Goal: Information Seeking & Learning: Learn about a topic

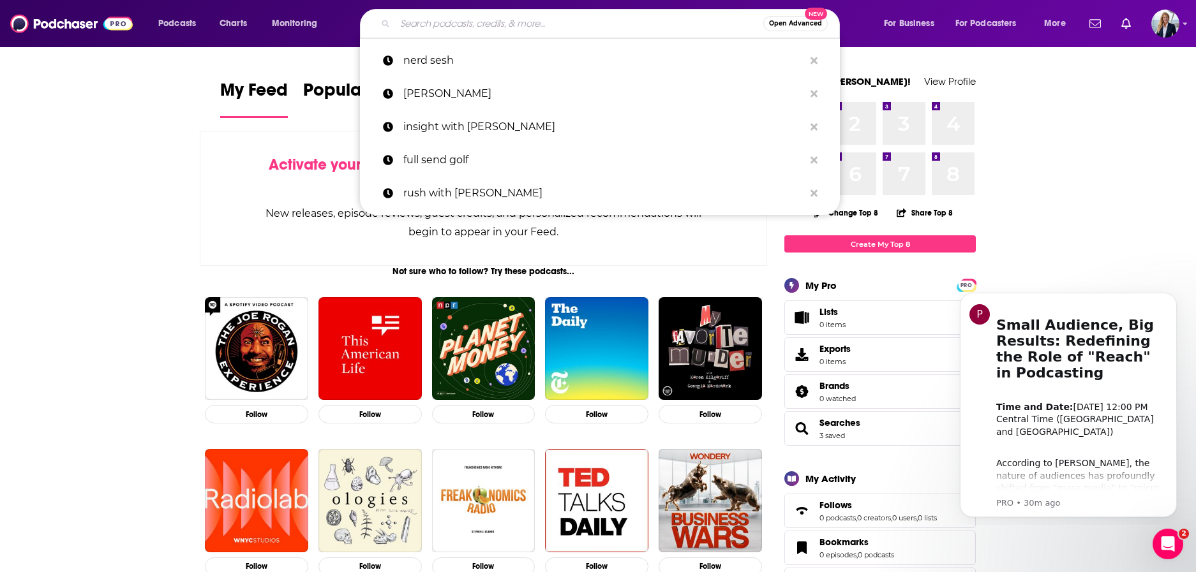
click at [449, 18] on input "Search podcasts, credits, & more..." at bounding box center [579, 23] width 368 height 20
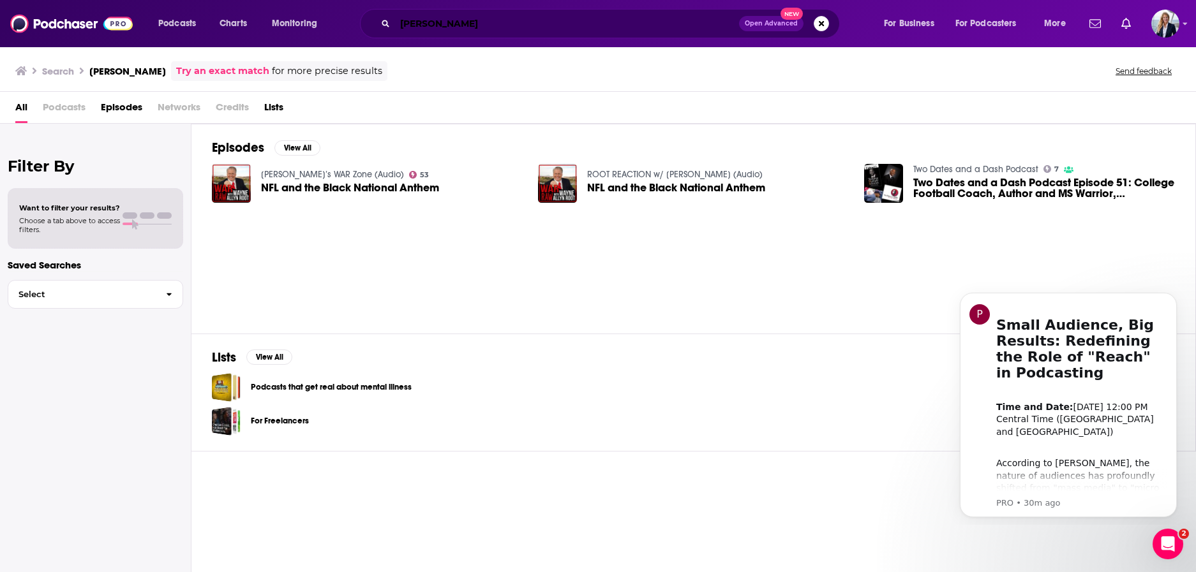
click at [463, 24] on input "[PERSON_NAME]" at bounding box center [567, 23] width 344 height 20
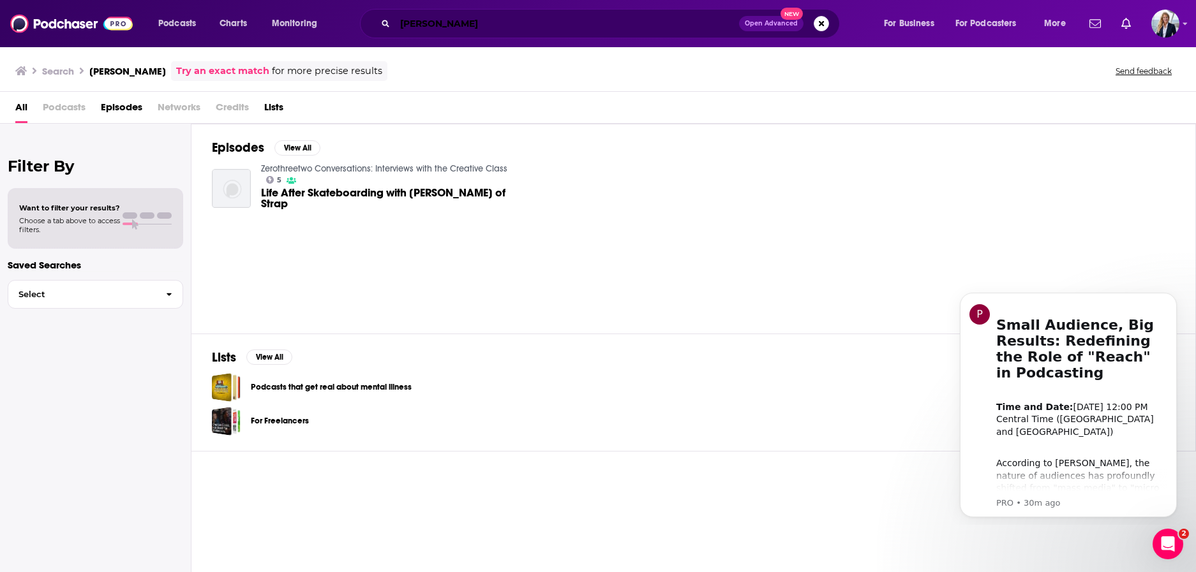
click at [479, 24] on input "[PERSON_NAME]" at bounding box center [567, 23] width 344 height 20
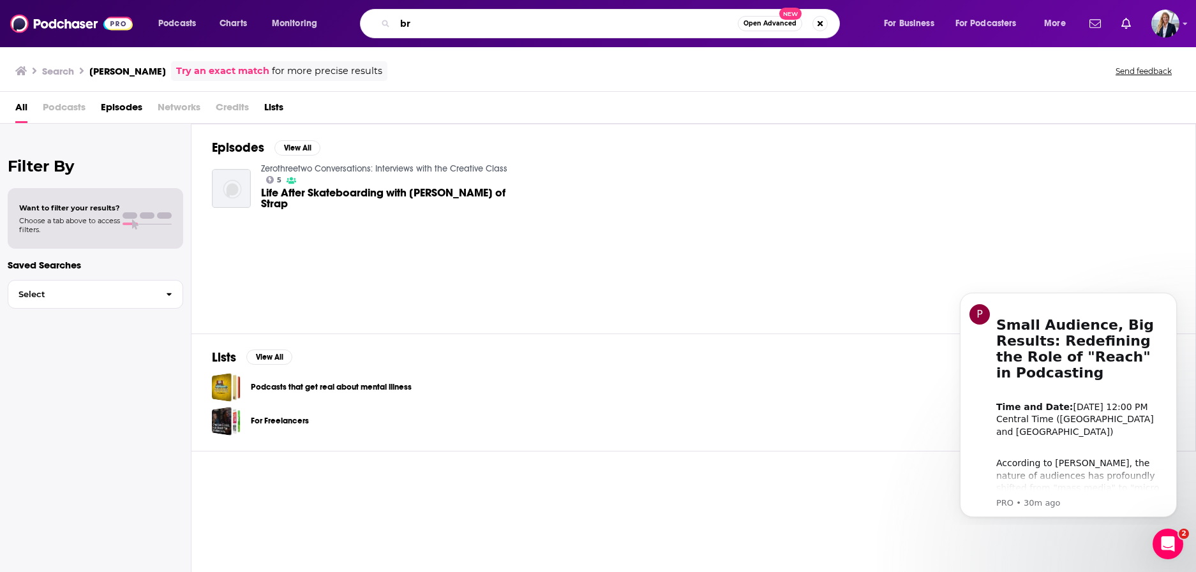
type input "b"
type input "[PERSON_NAME]"
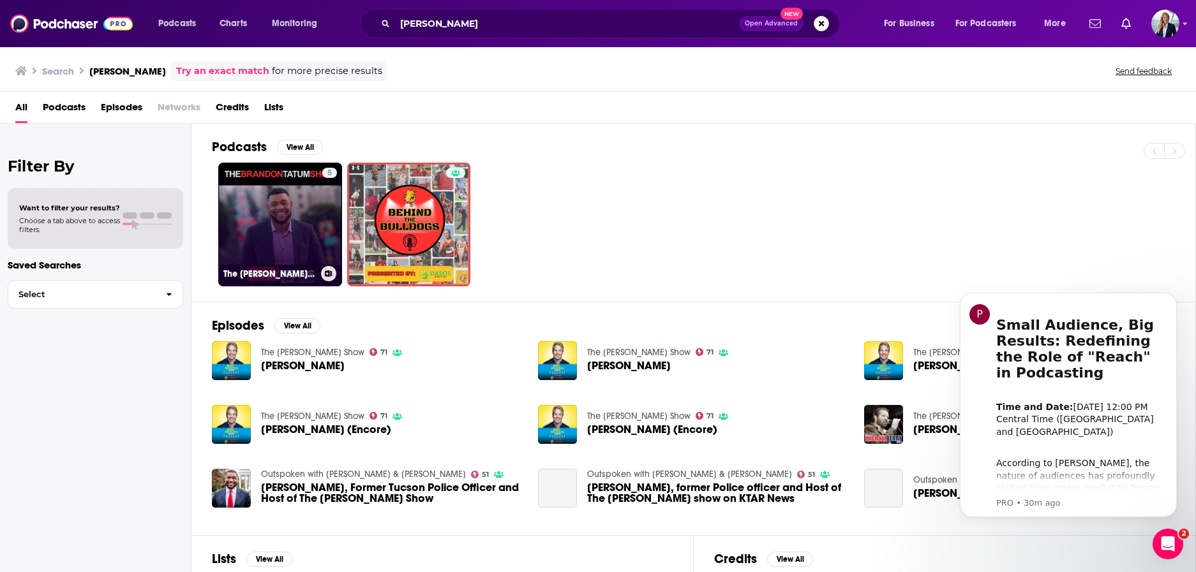
click at [295, 216] on link "5 The [PERSON_NAME] Show Podcast" at bounding box center [280, 225] width 124 height 124
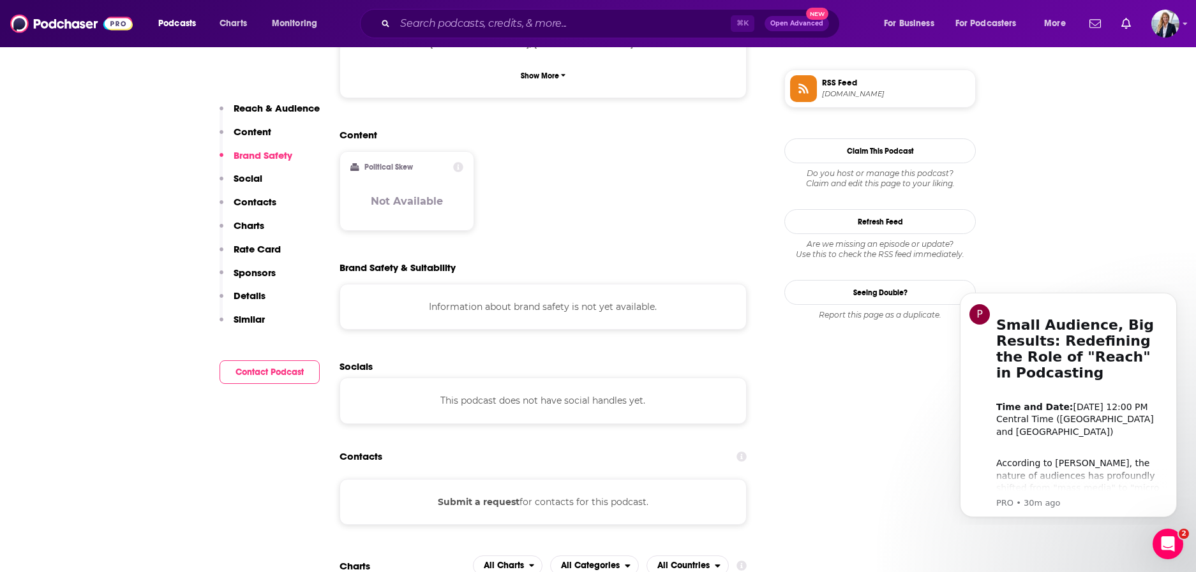
scroll to position [1001, 0]
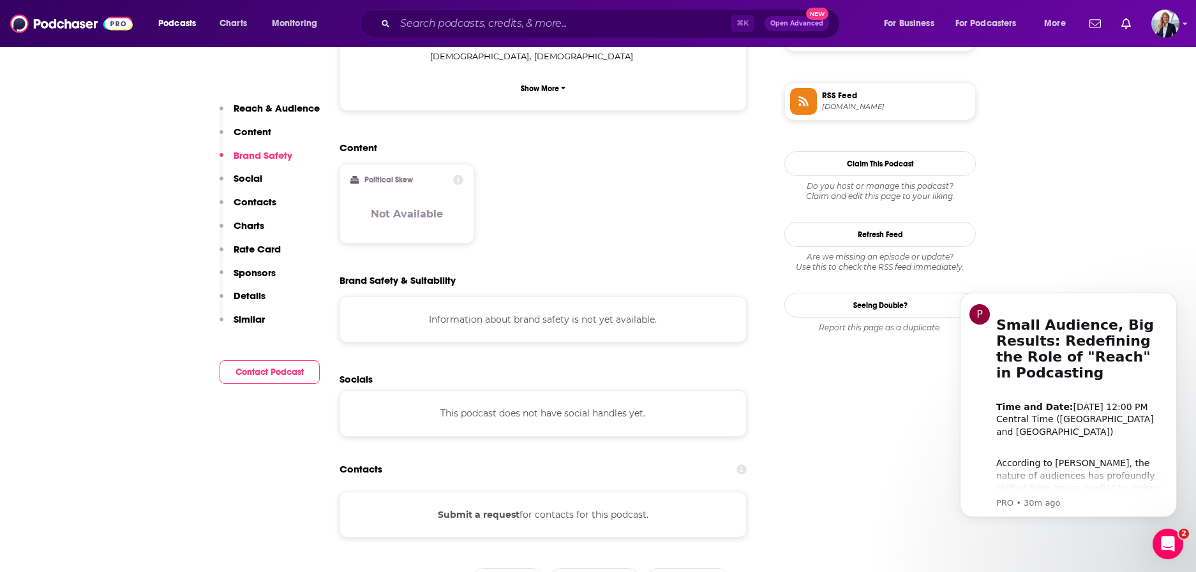
click at [477, 508] on button "Submit a request" at bounding box center [479, 515] width 82 height 14
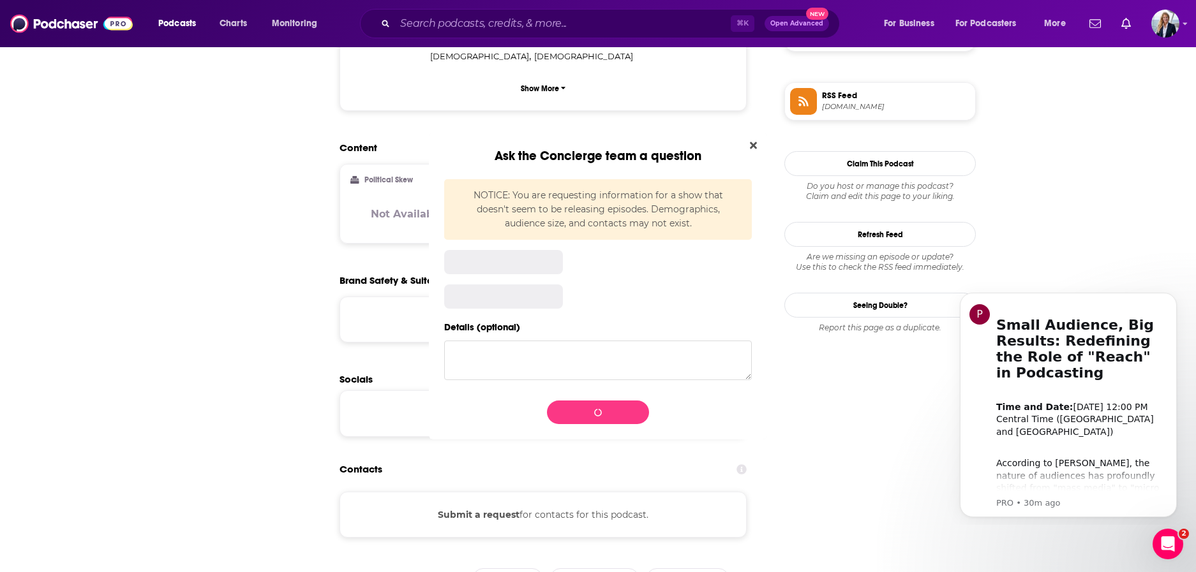
scroll to position [0, 0]
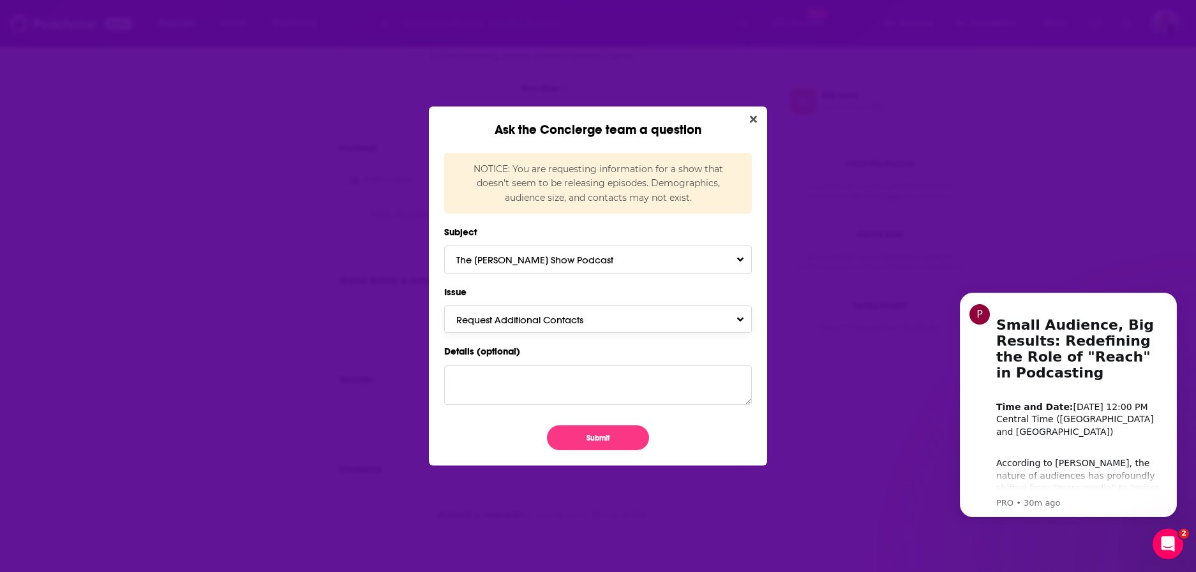
click at [581, 322] on span "Request Additional Contacts" at bounding box center [532, 320] width 153 height 12
click at [753, 121] on icon "Close" at bounding box center [753, 119] width 7 height 10
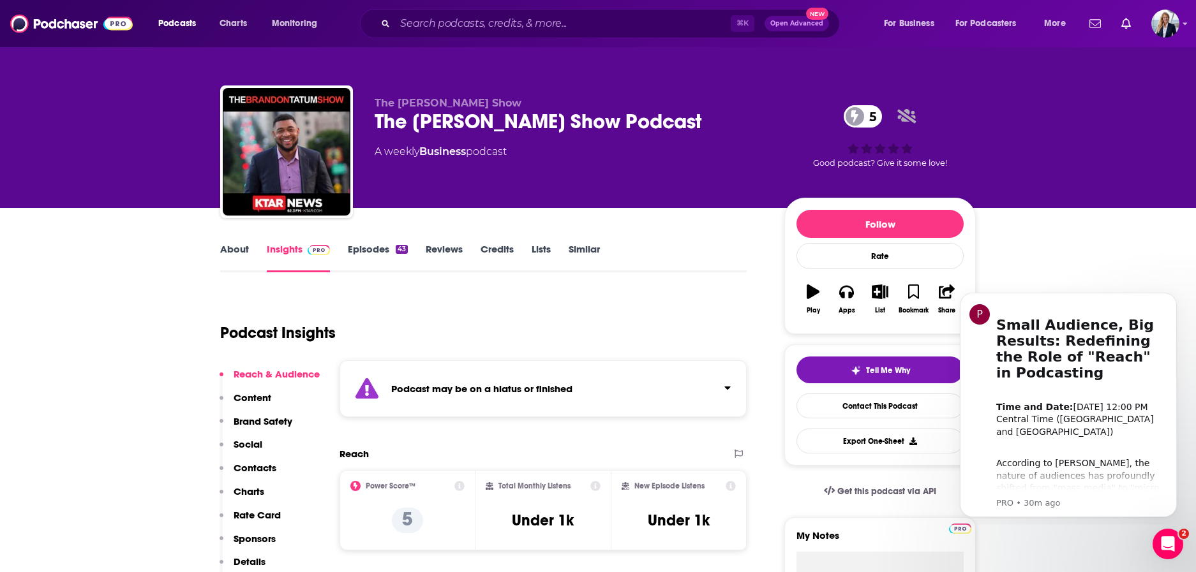
click at [609, 385] on div "Podcast may be on a hiatus or finished" at bounding box center [542, 389] width 407 height 57
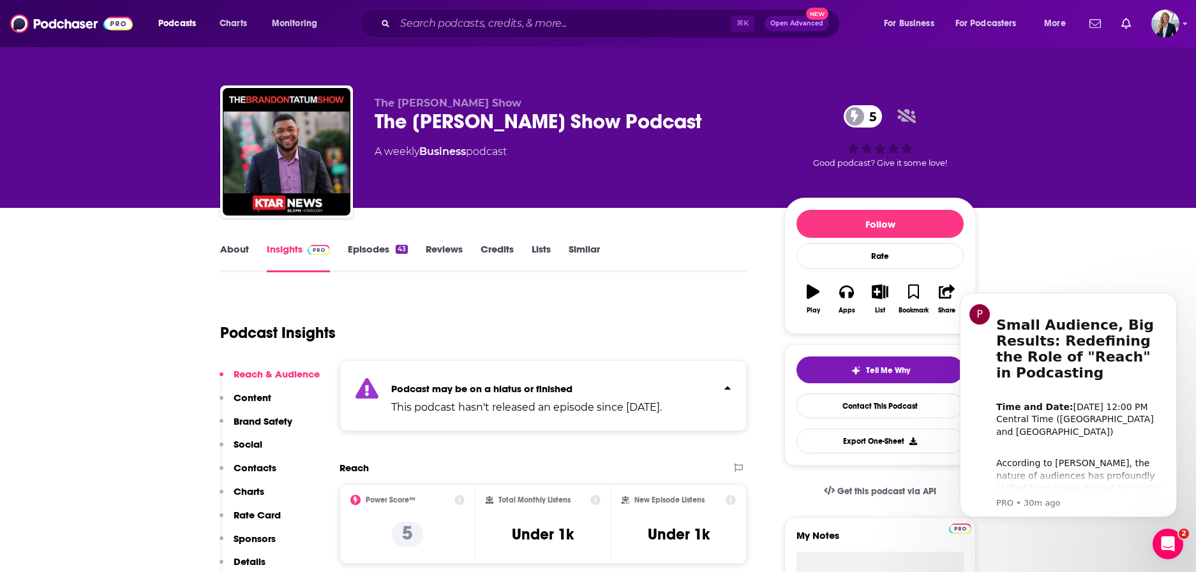
click at [609, 385] on p "Podcast may be on a hiatus or finished" at bounding box center [526, 389] width 271 height 12
